Goal: Task Accomplishment & Management: Manage account settings

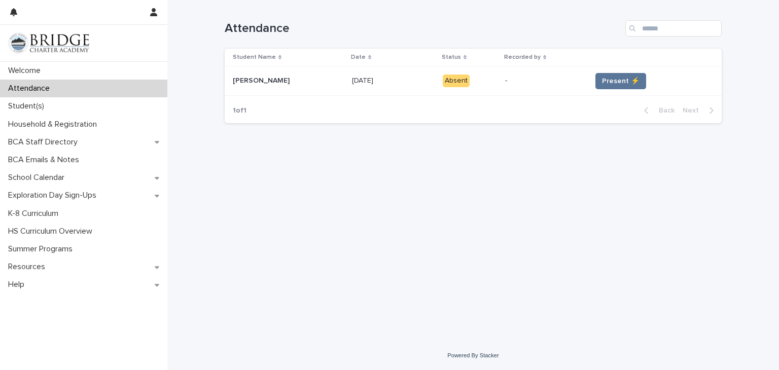
click at [623, 73] on div "Present ⚡" at bounding box center [649, 81] width 114 height 16
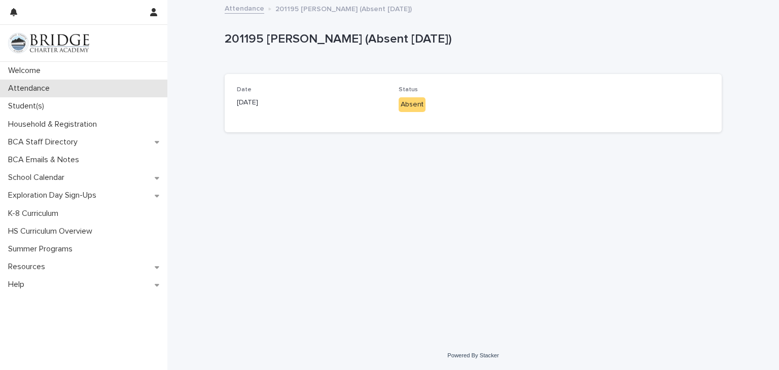
click at [69, 85] on div "Attendance" at bounding box center [83, 89] width 167 height 18
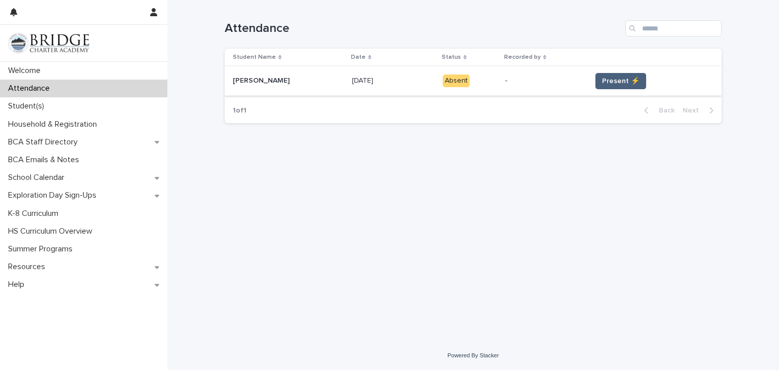
click at [612, 80] on span "Present ⚡" at bounding box center [621, 81] width 38 height 10
click at [636, 77] on button "Present ⚡" at bounding box center [621, 81] width 51 height 16
click at [624, 75] on button "Present ⚡" at bounding box center [621, 81] width 51 height 16
